Goal: Obtain resource: Obtain resource

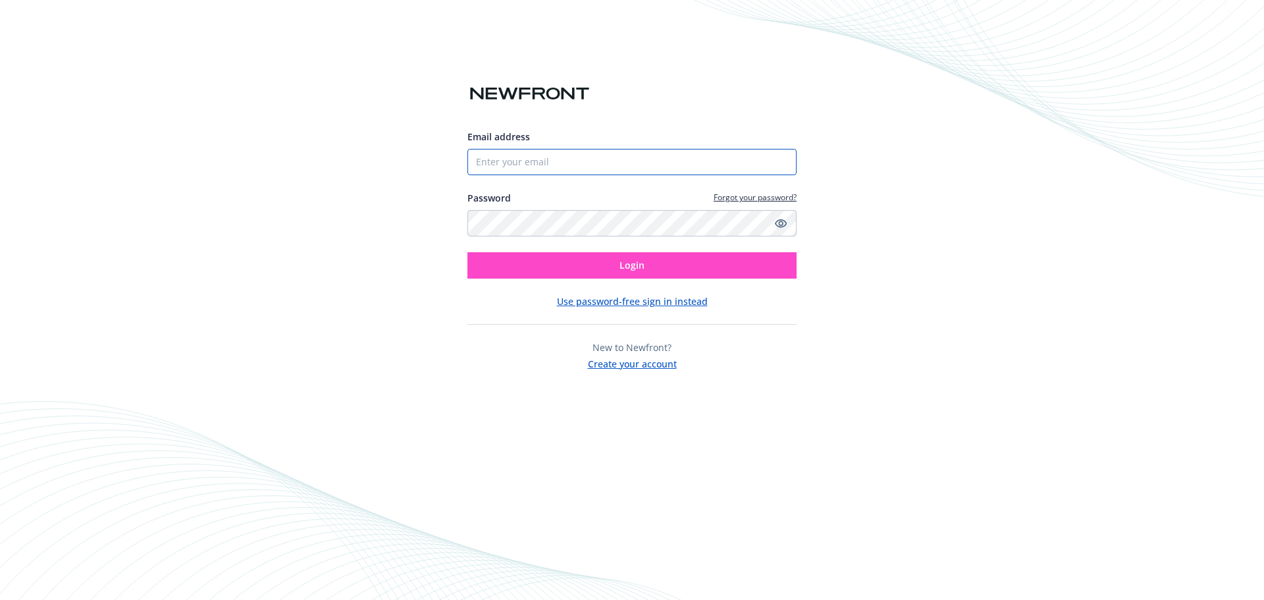
type input "[EMAIL_ADDRESS][DOMAIN_NAME]"
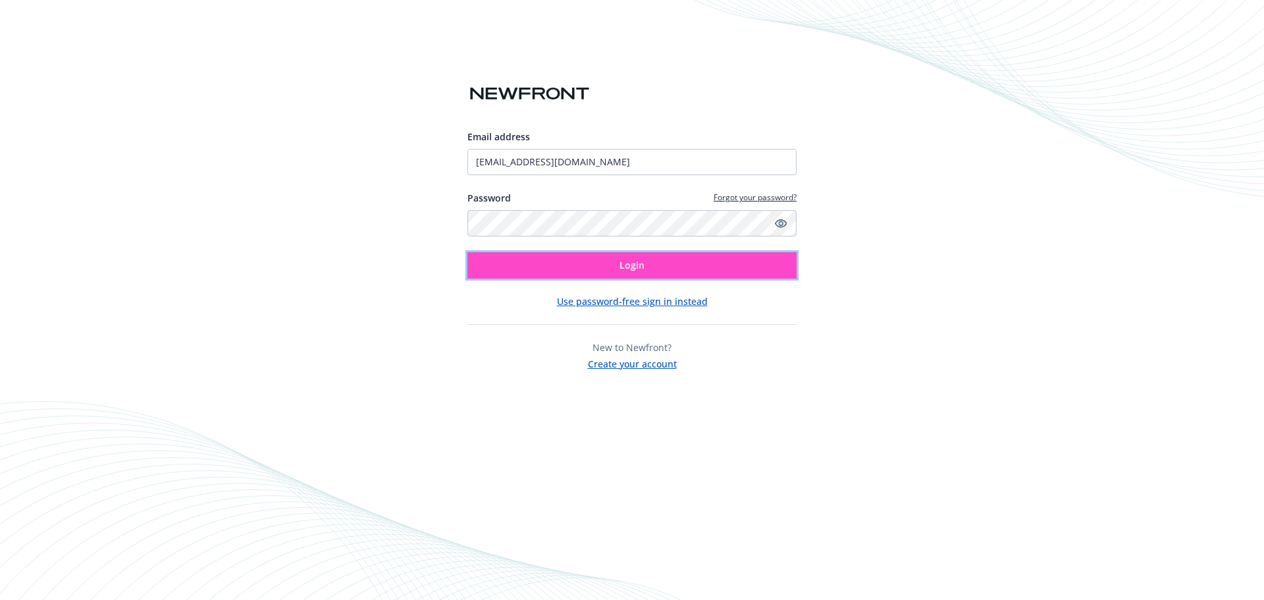
click at [509, 268] on button "Login" at bounding box center [631, 265] width 329 height 26
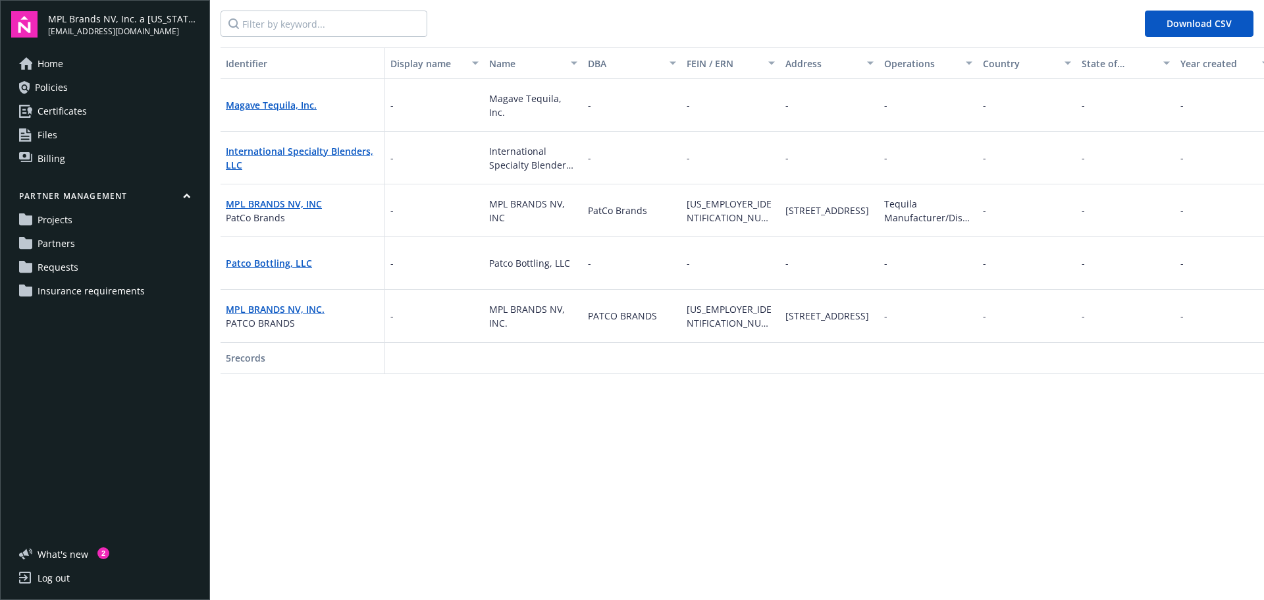
click at [109, 103] on link "Certificates" at bounding box center [105, 111] width 188 height 21
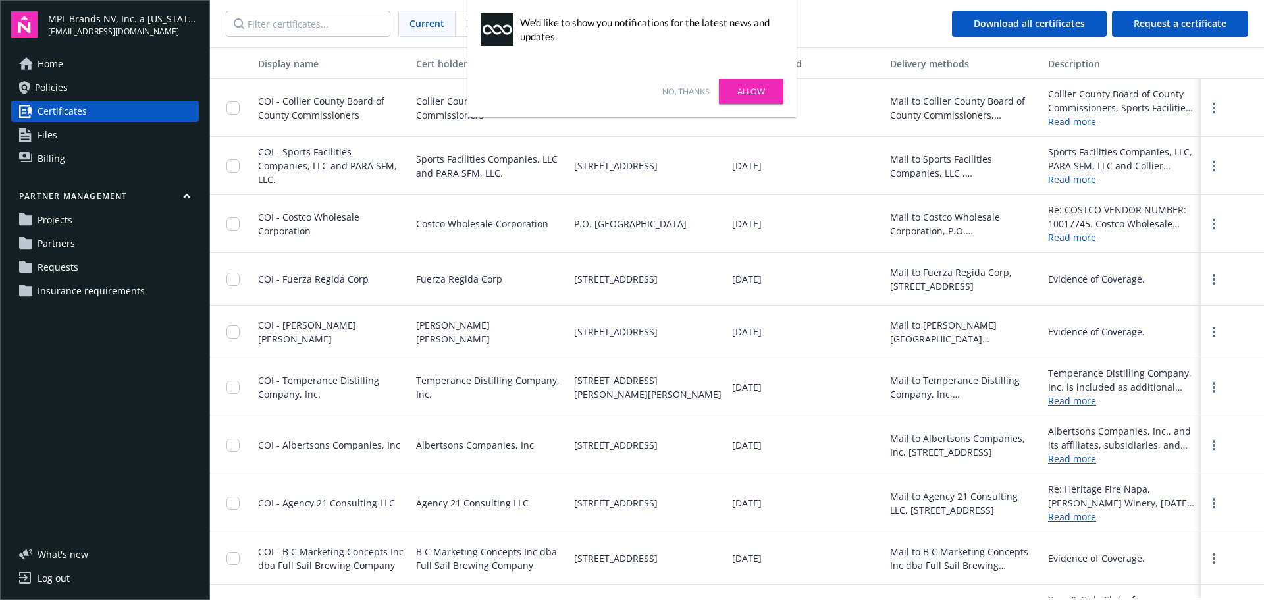
click at [830, 31] on nav "Current Pending Download all certificates Request a certificate" at bounding box center [737, 23] width 1054 height 47
click at [682, 88] on link "No, thanks" at bounding box center [685, 92] width 47 height 12
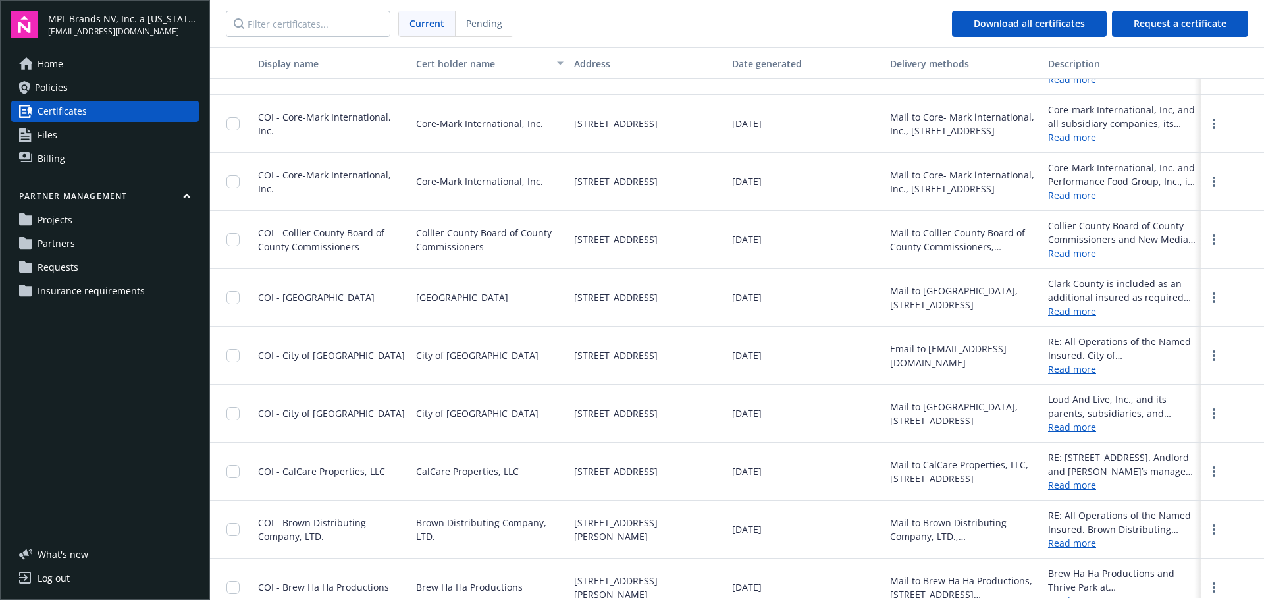
scroll to position [3838, 0]
